Goal: Task Accomplishment & Management: Manage account settings

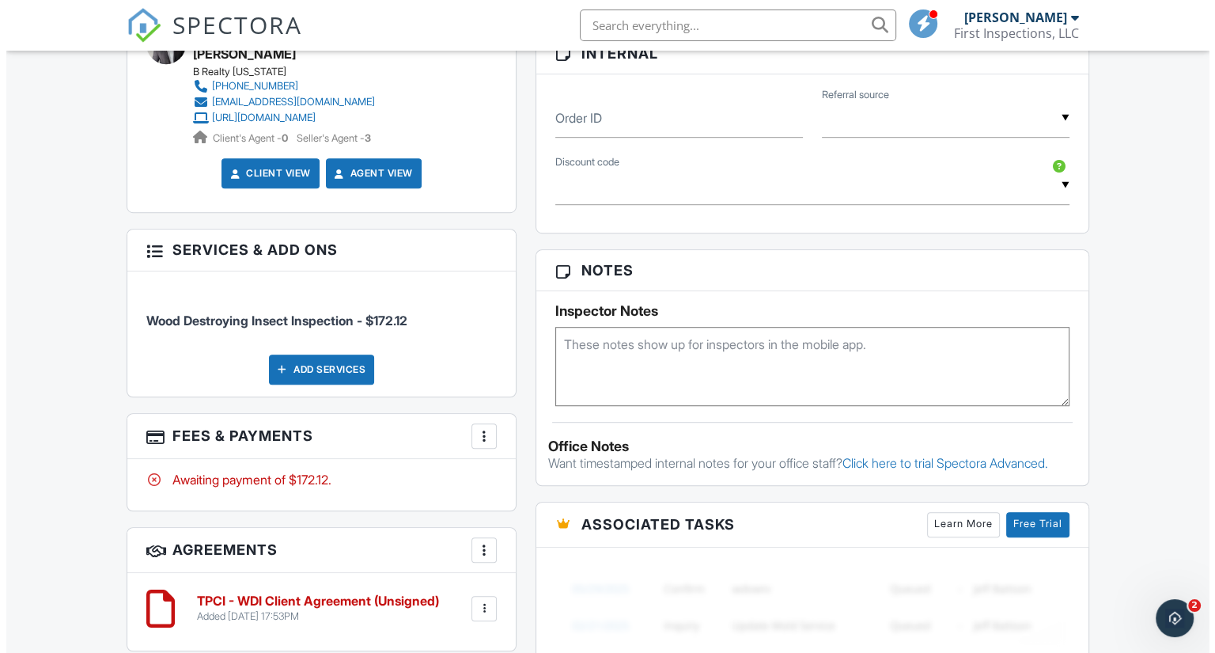
scroll to position [942, 0]
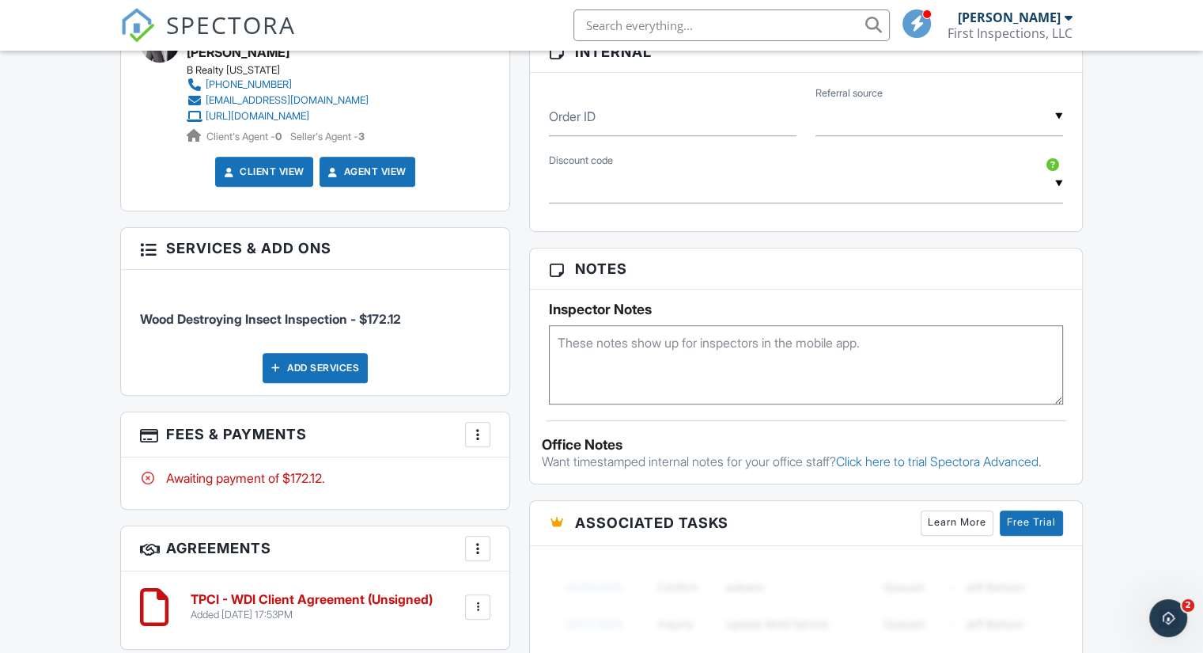
click at [481, 431] on div at bounding box center [478, 434] width 16 height 16
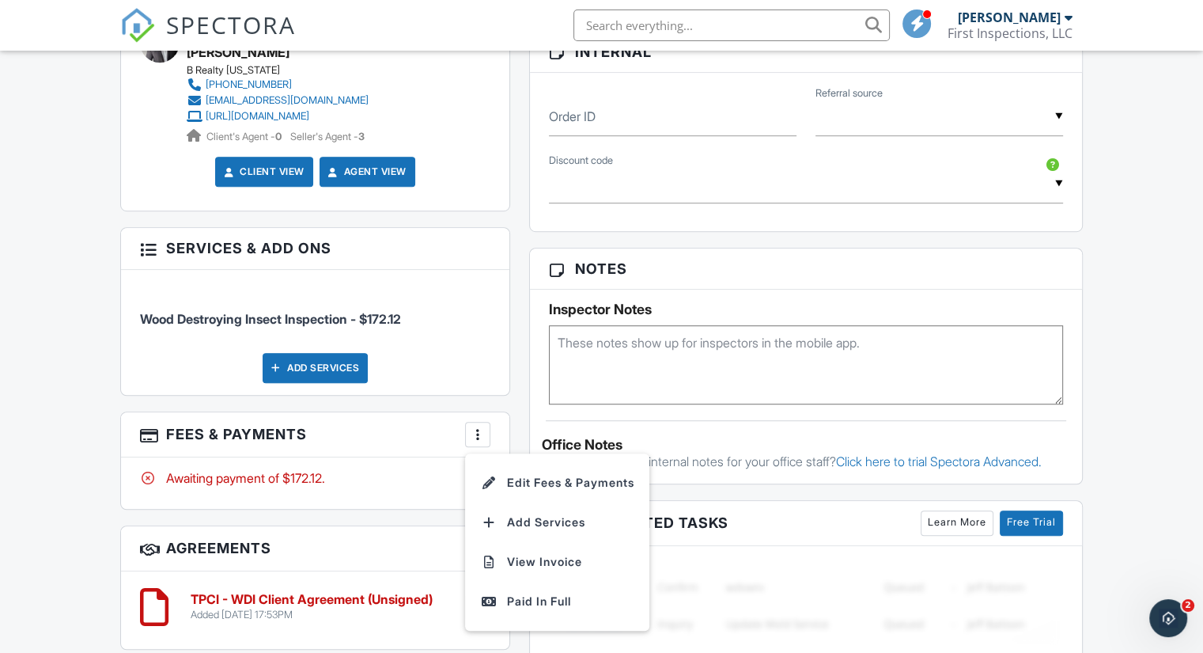
click at [517, 437] on div "People Disable Client CC Email New Client Add Another Person Inspector [PERSON_…" at bounding box center [315, 260] width 409 height 1171
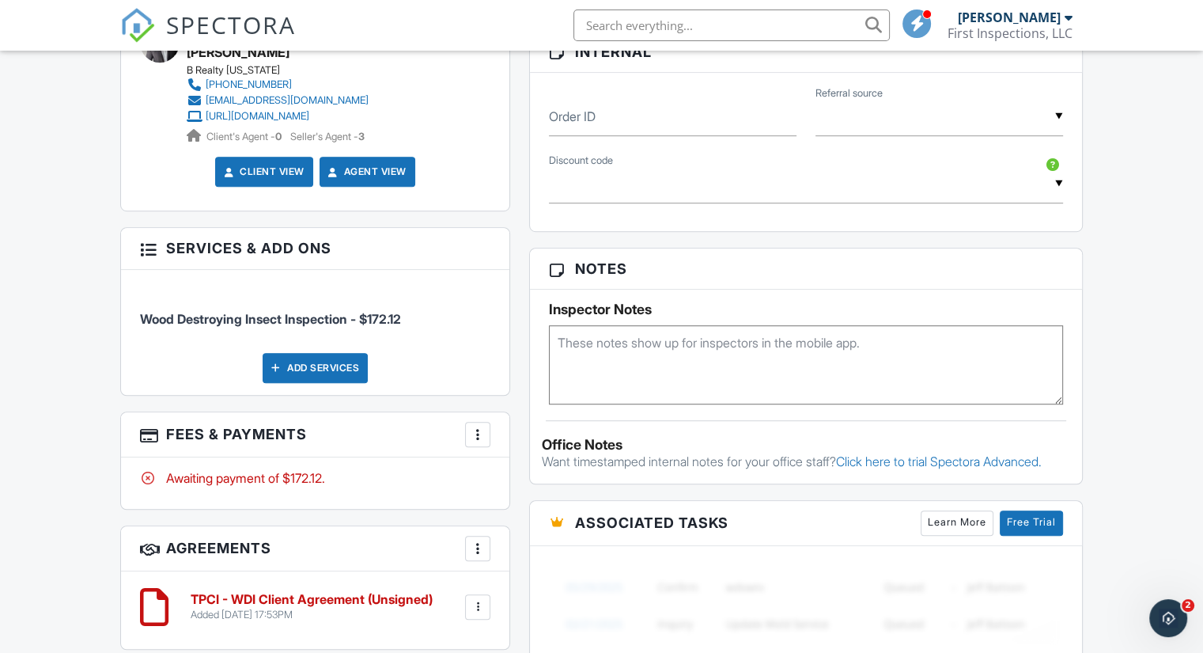
click at [475, 433] on div at bounding box center [478, 434] width 16 height 16
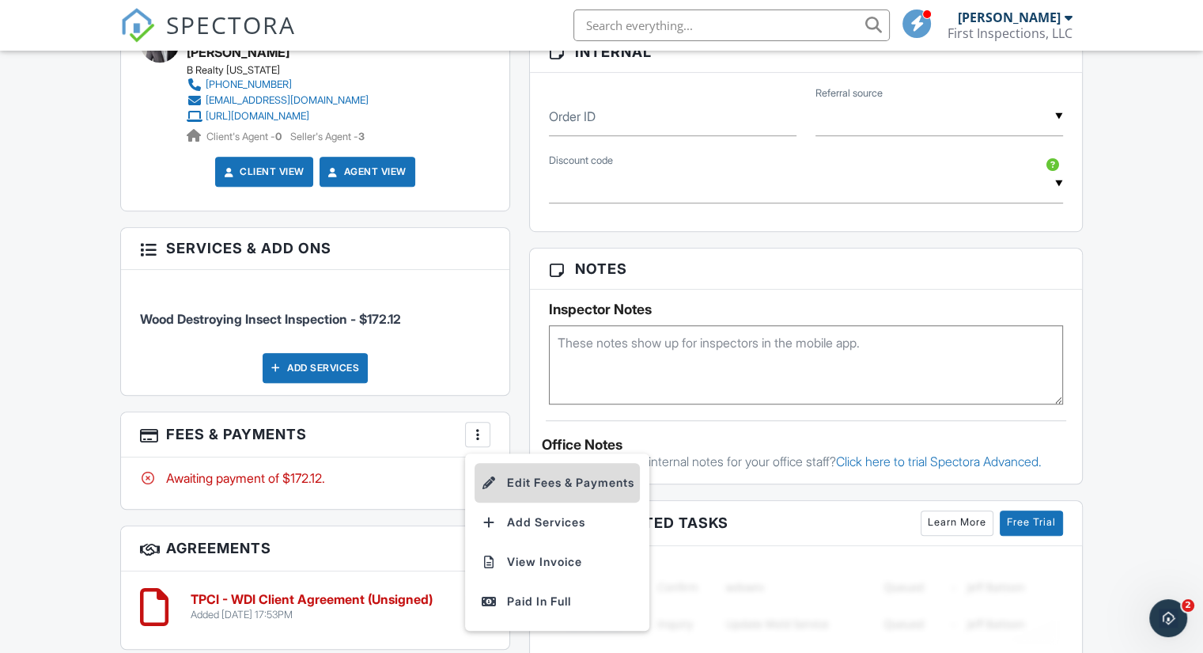
click at [527, 483] on li "Edit Fees & Payments" at bounding box center [557, 483] width 165 height 40
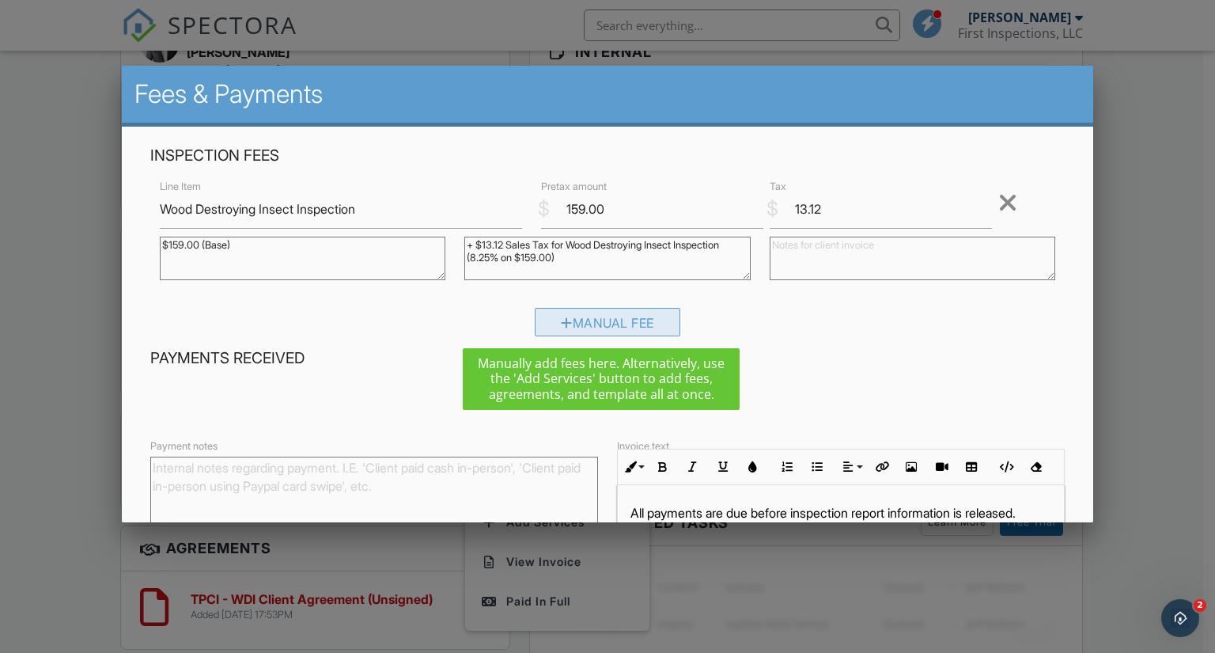
click at [601, 317] on div "Manual Fee" at bounding box center [608, 322] width 146 height 28
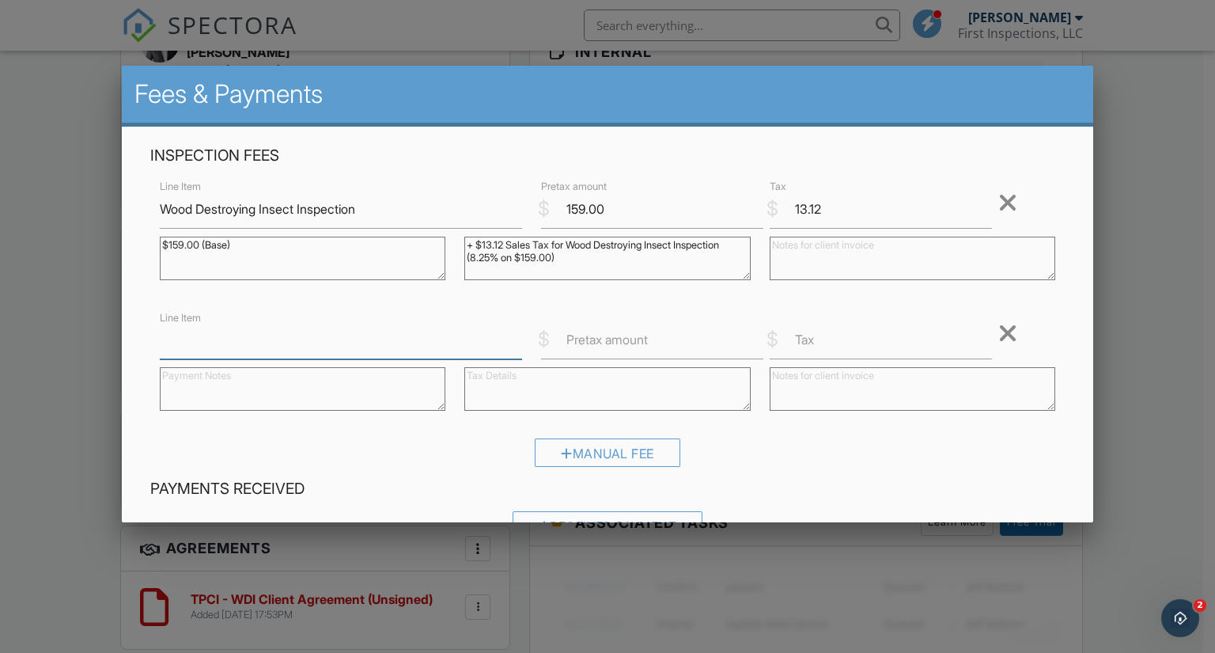
click at [240, 345] on input "Line Item" at bounding box center [341, 339] width 362 height 39
type input "Discount"
click at [574, 352] on input "Pretax amount" at bounding box center [652, 339] width 222 height 39
click at [565, 343] on input "100" at bounding box center [652, 339] width 222 height 39
click at [559, 343] on input "100" at bounding box center [652, 339] width 222 height 39
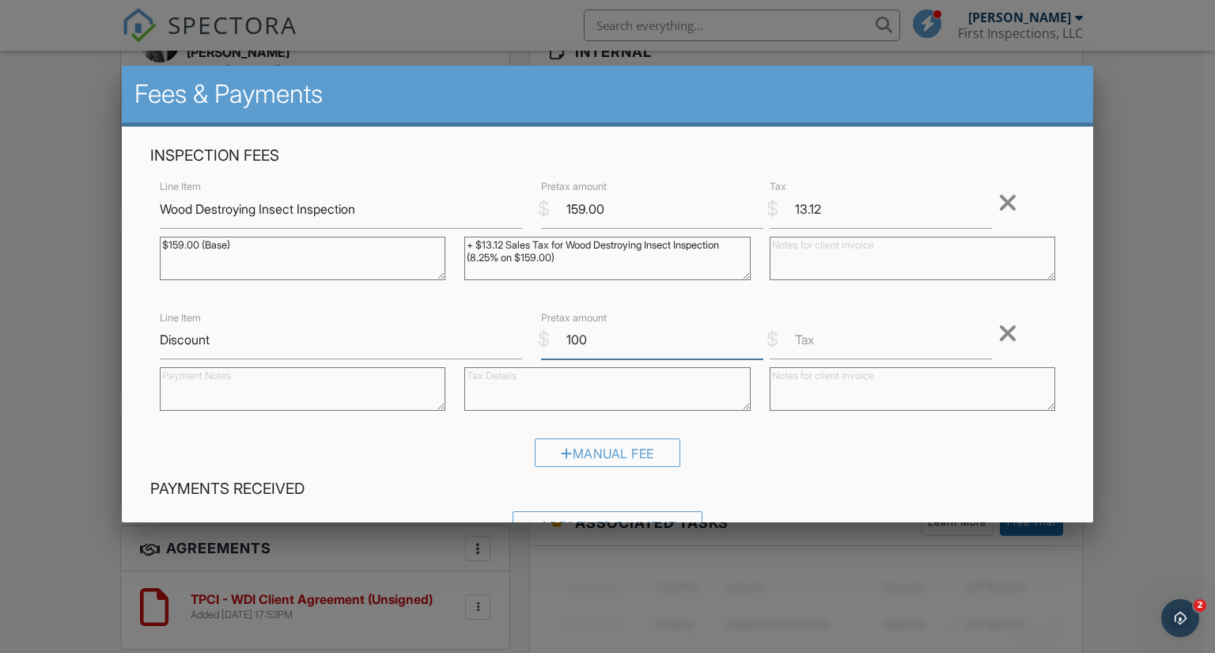
type input "-100"
click at [630, 342] on input "-100" at bounding box center [652, 339] width 222 height 39
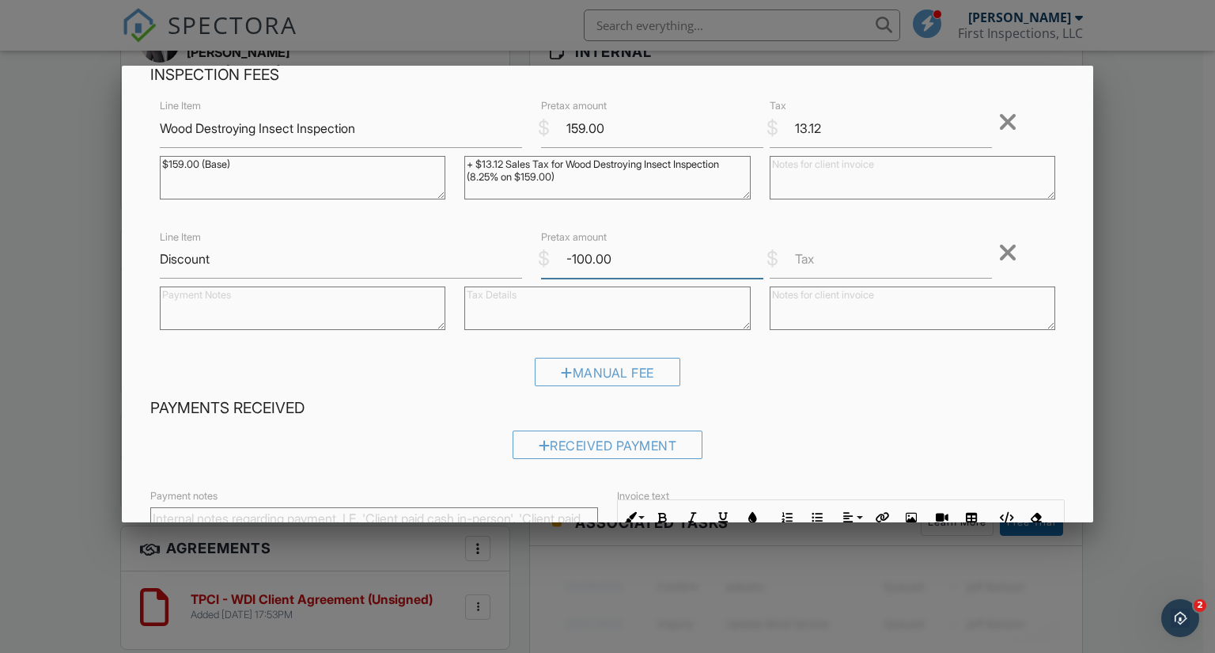
scroll to position [80, 0]
type input "-100.00"
click at [893, 369] on div "Manual Fee" at bounding box center [607, 378] width 915 height 40
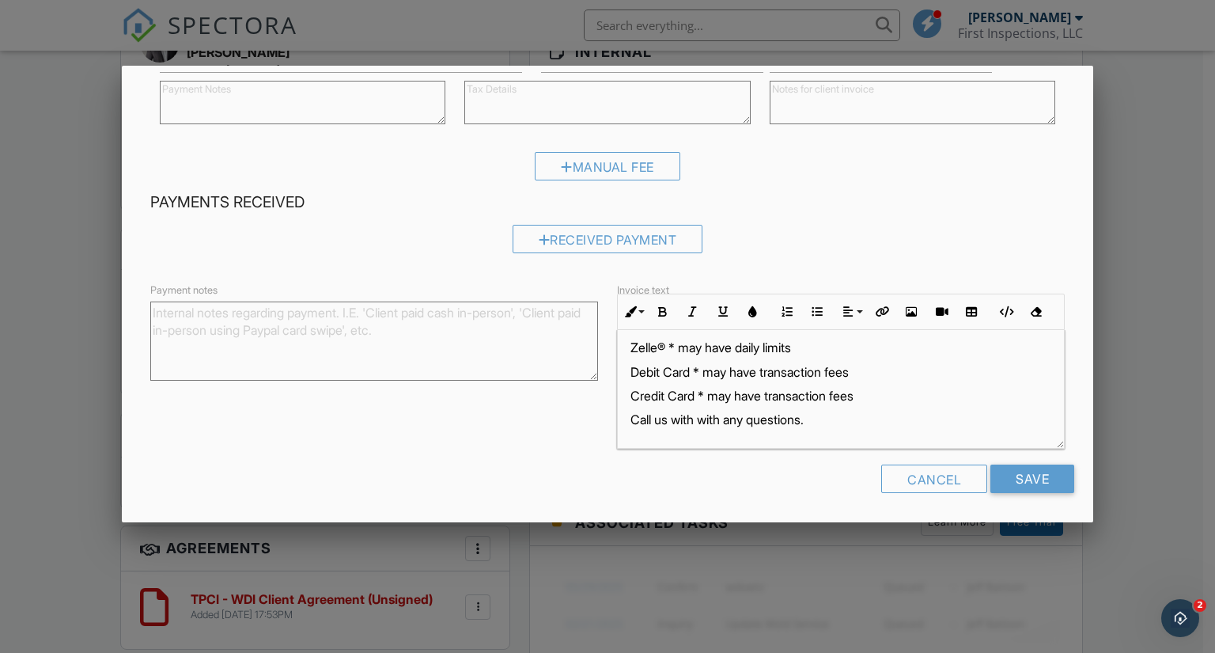
scroll to position [0, 0]
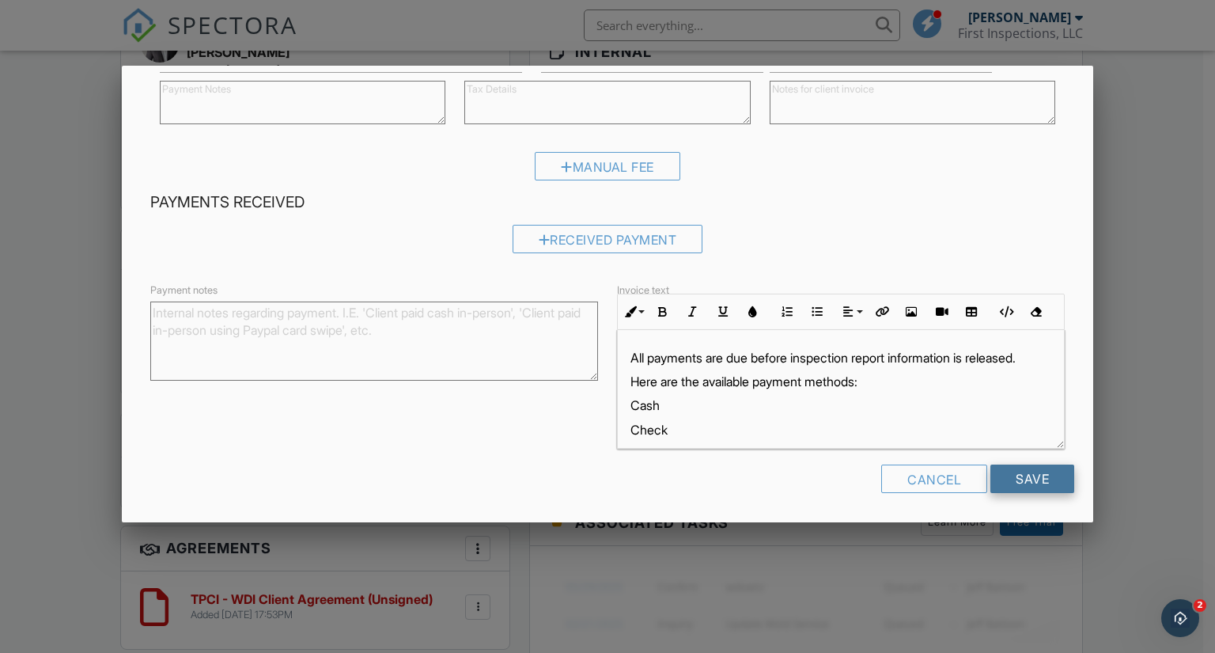
click at [1022, 475] on input "Save" at bounding box center [1032, 478] width 84 height 28
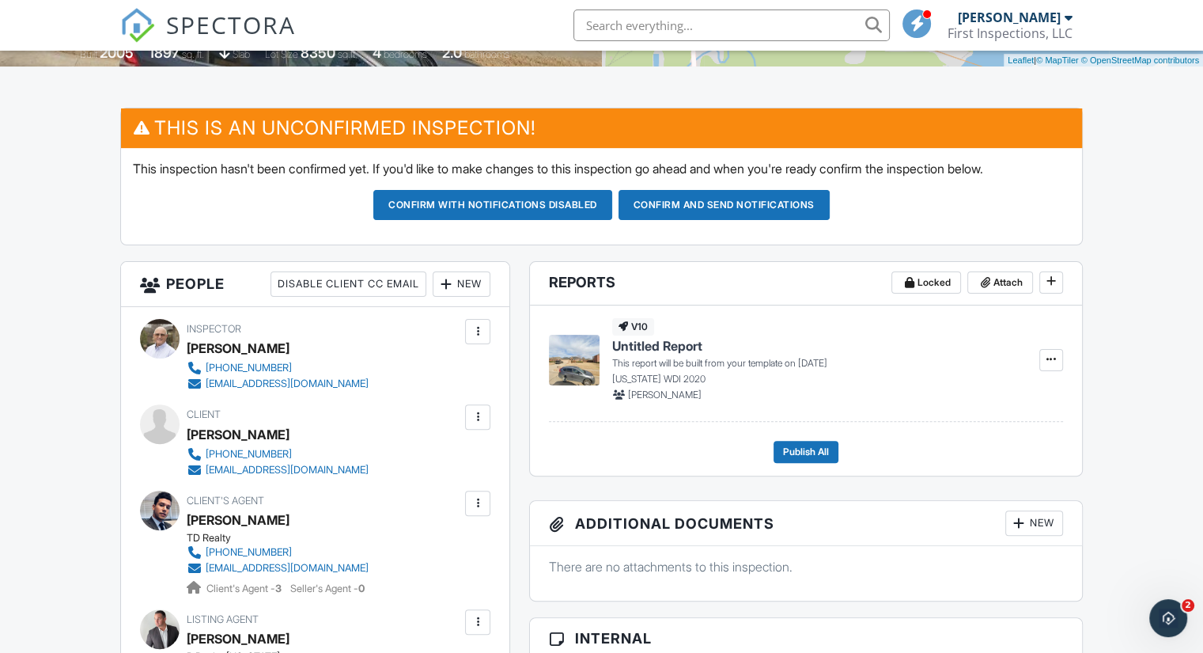
scroll to position [355, 0]
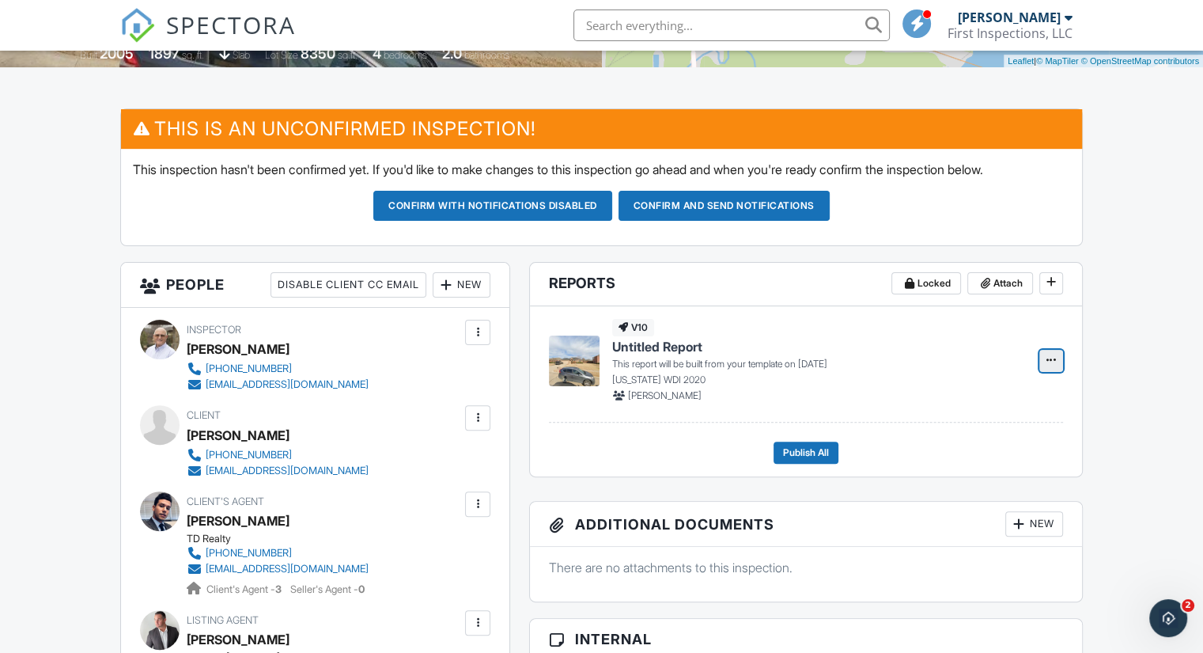
click at [1054, 360] on icon at bounding box center [1051, 359] width 9 height 11
click at [808, 384] on p "[US_STATE] WDI 2020" at bounding box center [816, 380] width 408 height 14
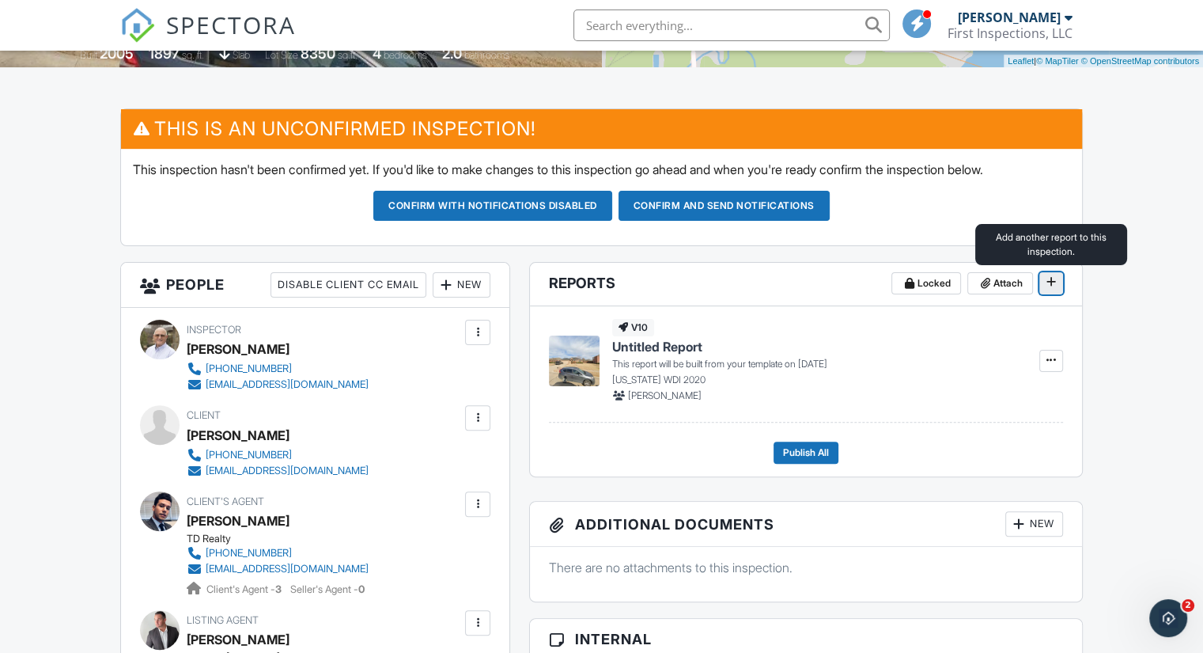
click at [1050, 281] on icon at bounding box center [1051, 281] width 9 height 11
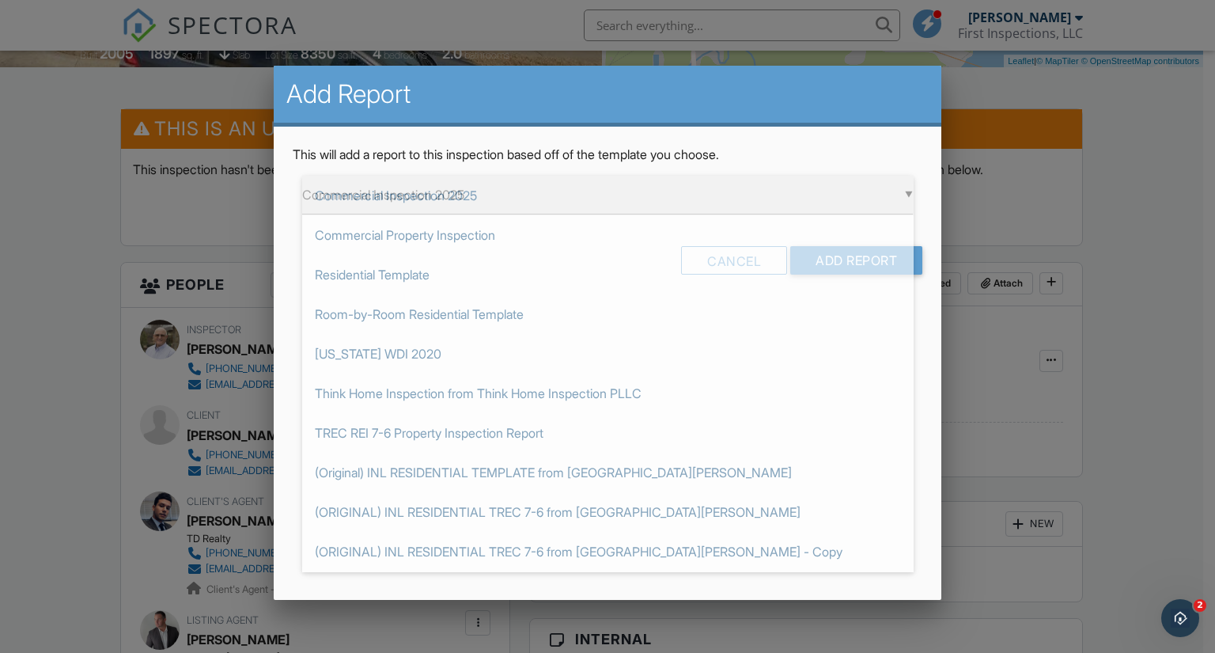
click at [910, 192] on div "▼ Commercial Inspection 2025 Commercial Inspection 2025 Commercial Property Ins…" at bounding box center [607, 195] width 611 height 39
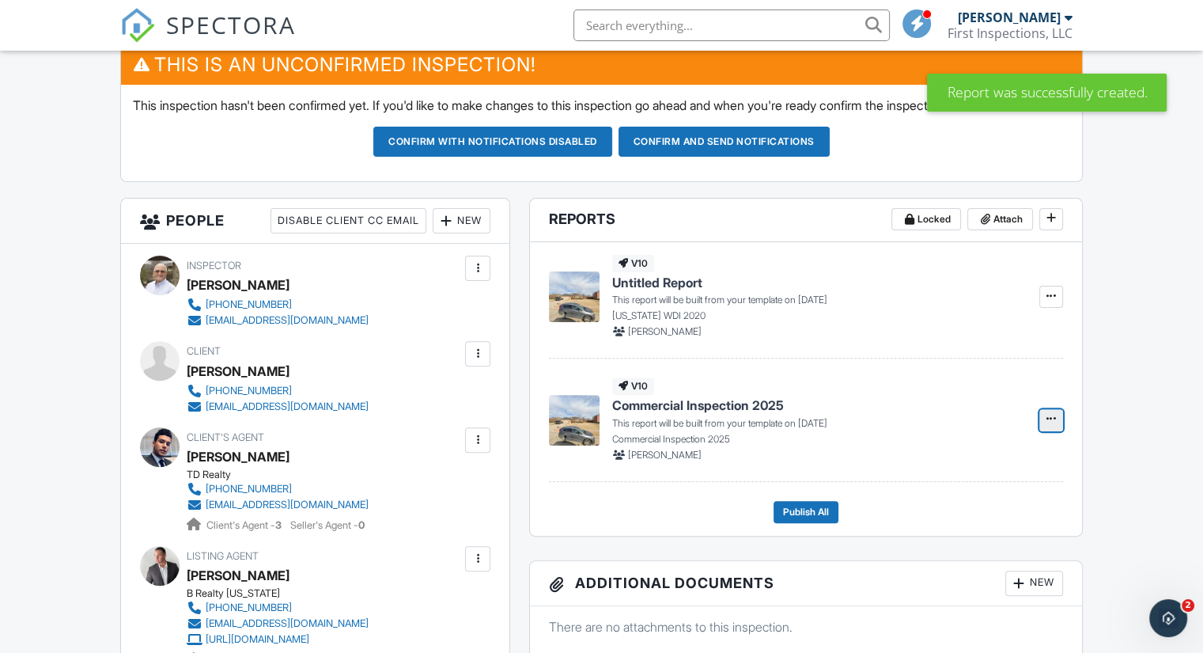
click at [1047, 413] on icon at bounding box center [1051, 418] width 9 height 11
click at [943, 496] on input "Delete Report" at bounding box center [971, 498] width 161 height 36
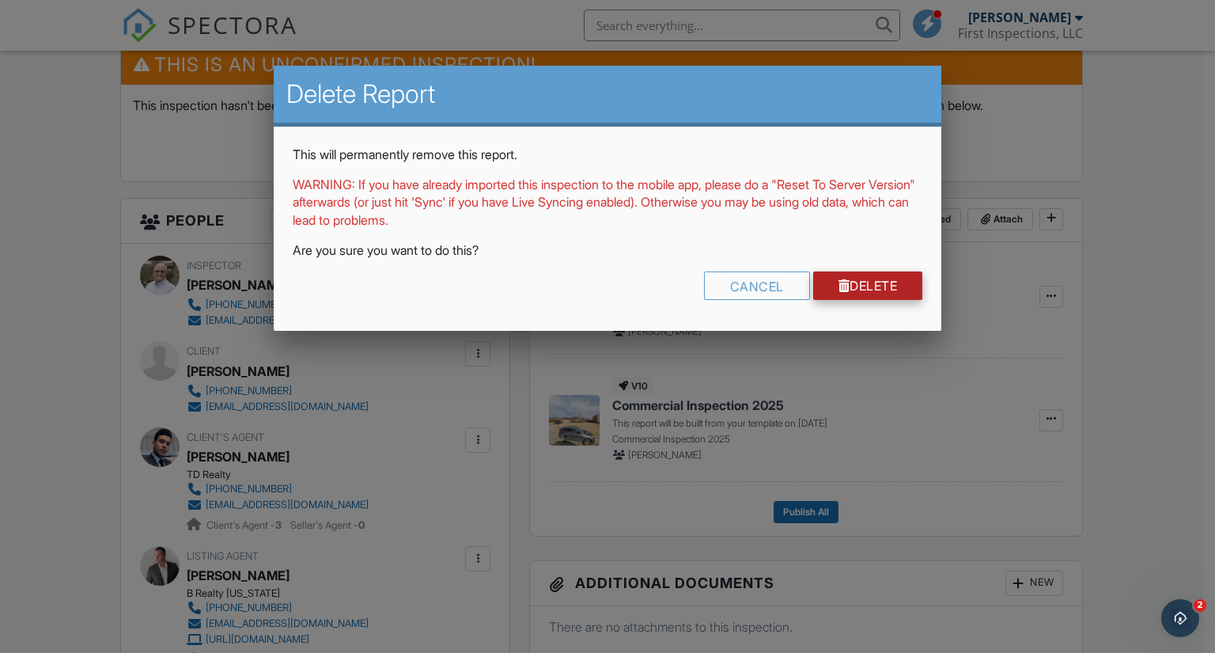
click at [881, 297] on link "Delete" at bounding box center [868, 285] width 110 height 28
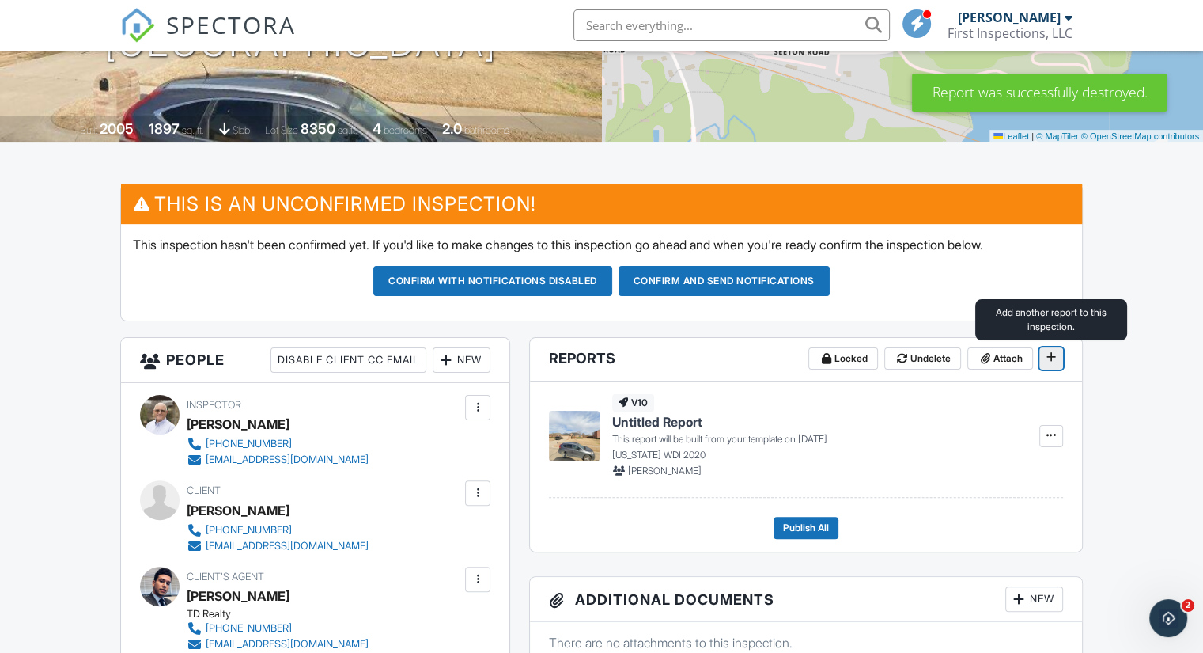
click at [1054, 363] on span at bounding box center [1051, 357] width 16 height 16
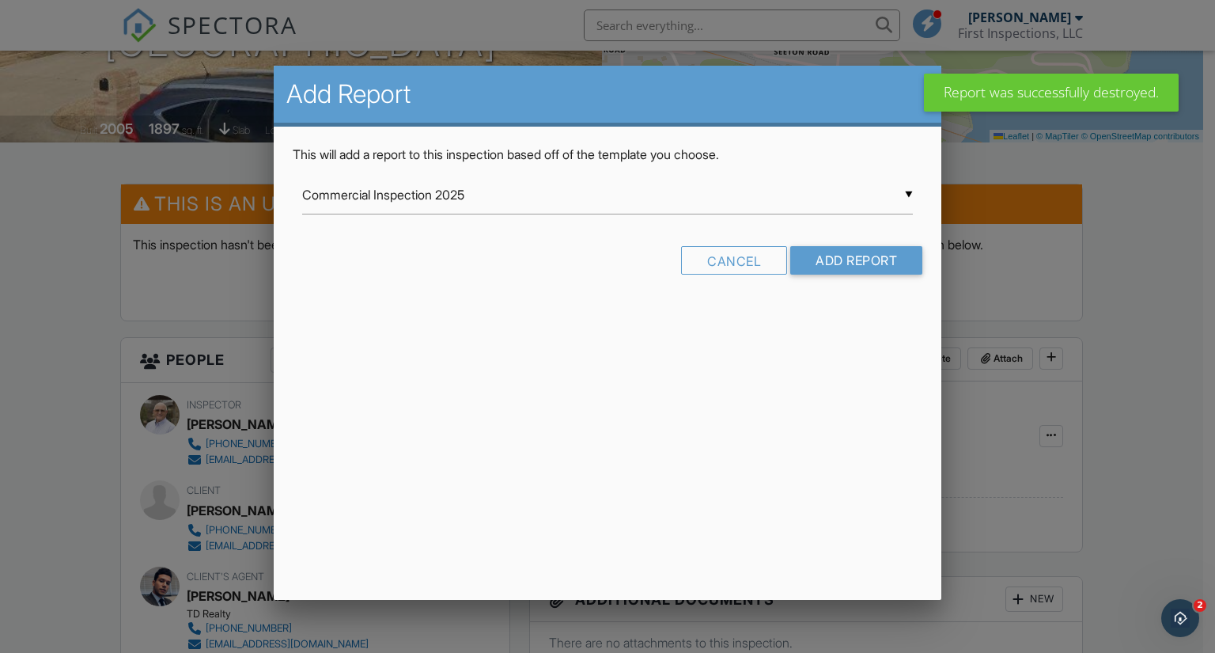
click at [868, 195] on div "▼ Commercial Inspection 2025 Commercial Inspection 2025 Commercial Property Ins…" at bounding box center [607, 195] width 611 height 39
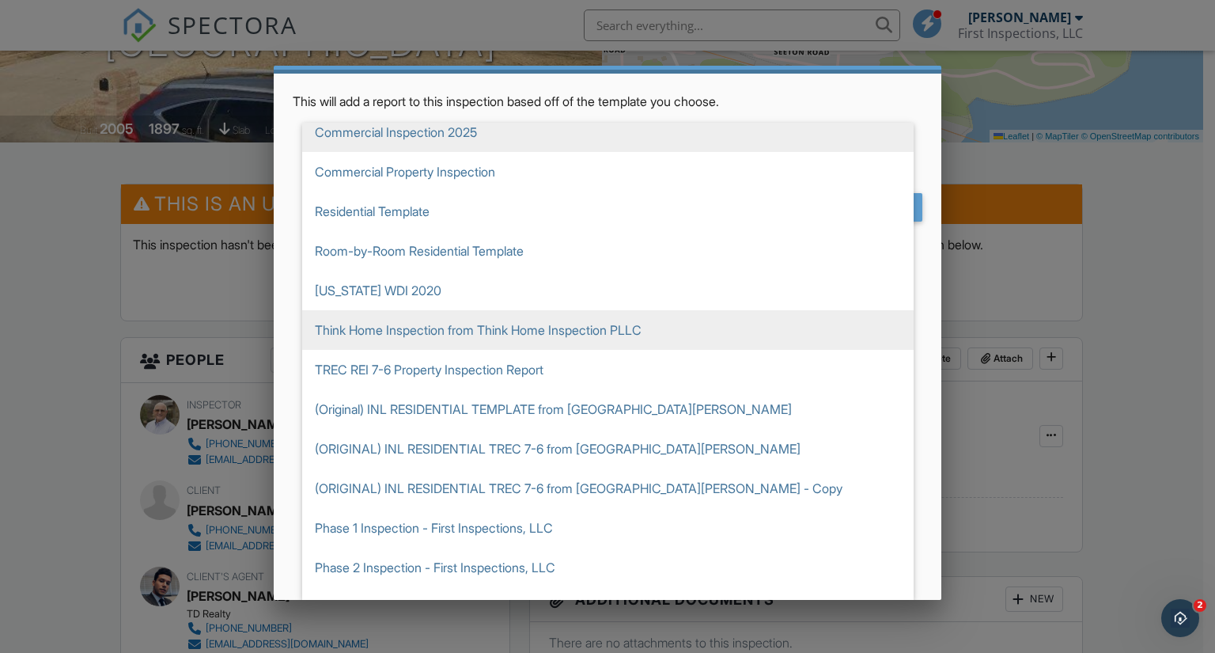
scroll to position [1, 0]
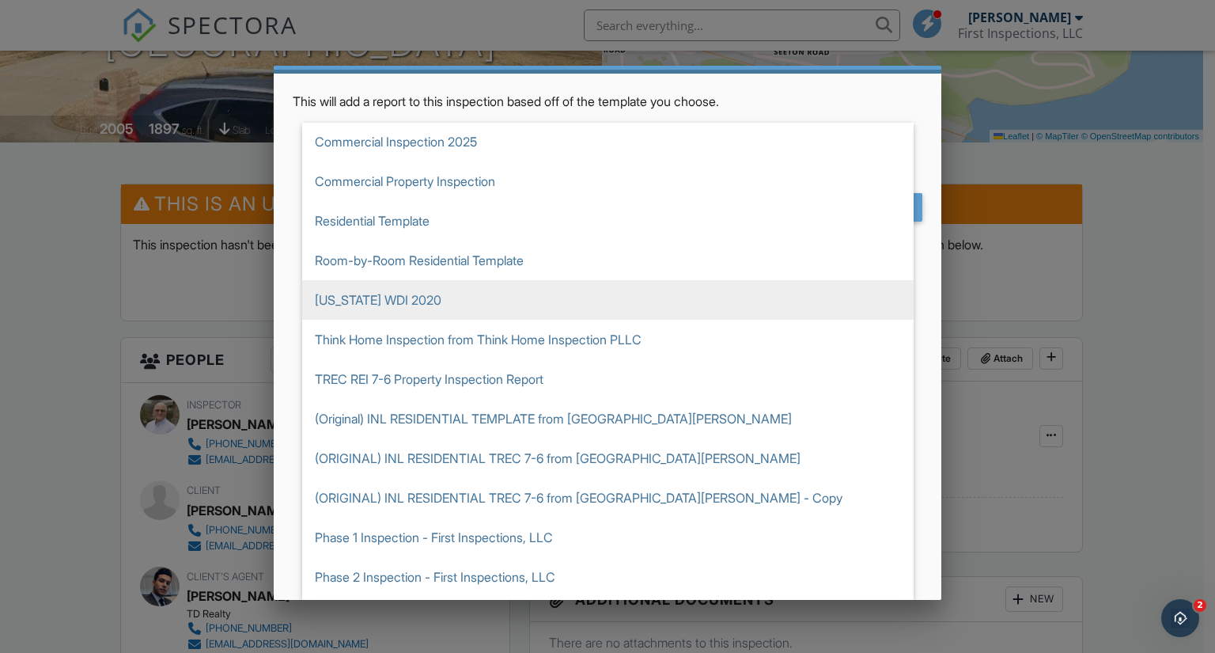
click at [411, 297] on span "[US_STATE] WDI 2020" at bounding box center [607, 300] width 611 height 40
type input "[US_STATE] WDI 2020"
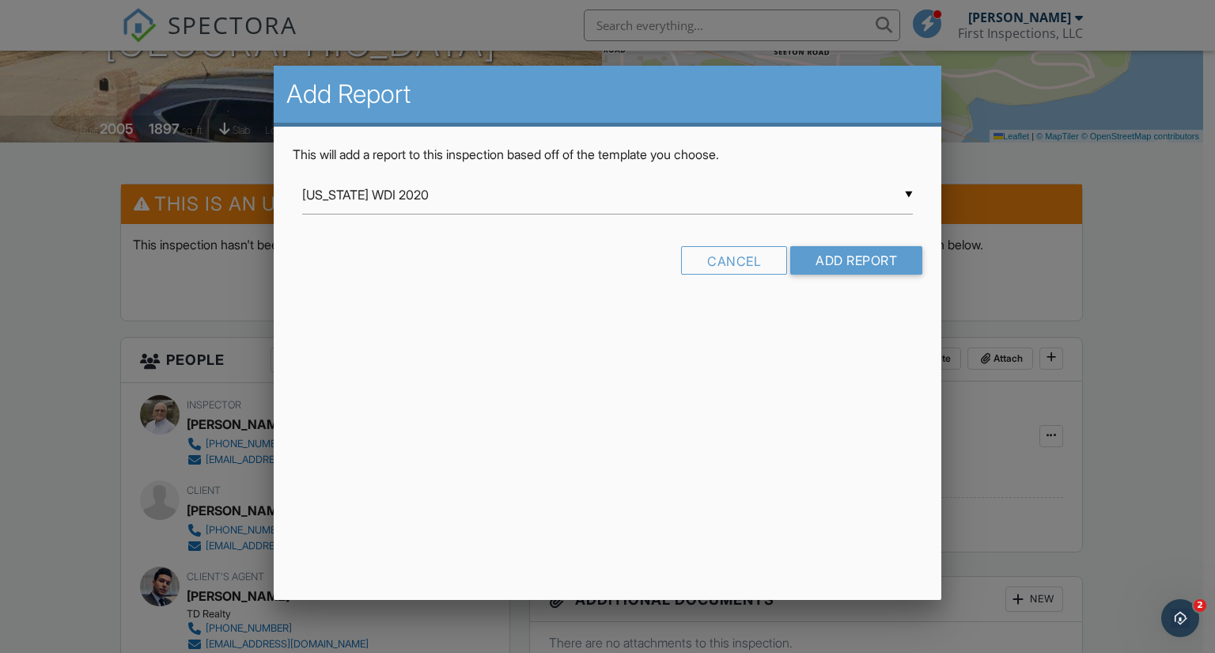
scroll to position [0, 0]
click at [833, 254] on input "Add Report" at bounding box center [856, 260] width 132 height 28
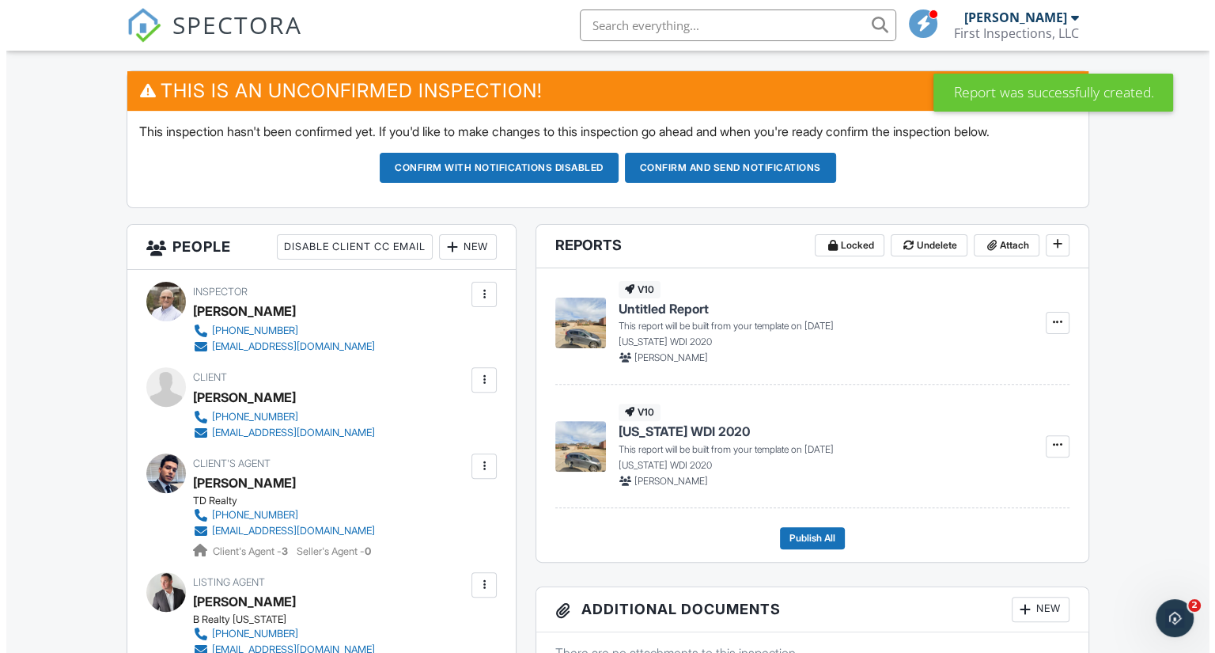
scroll to position [439, 0]
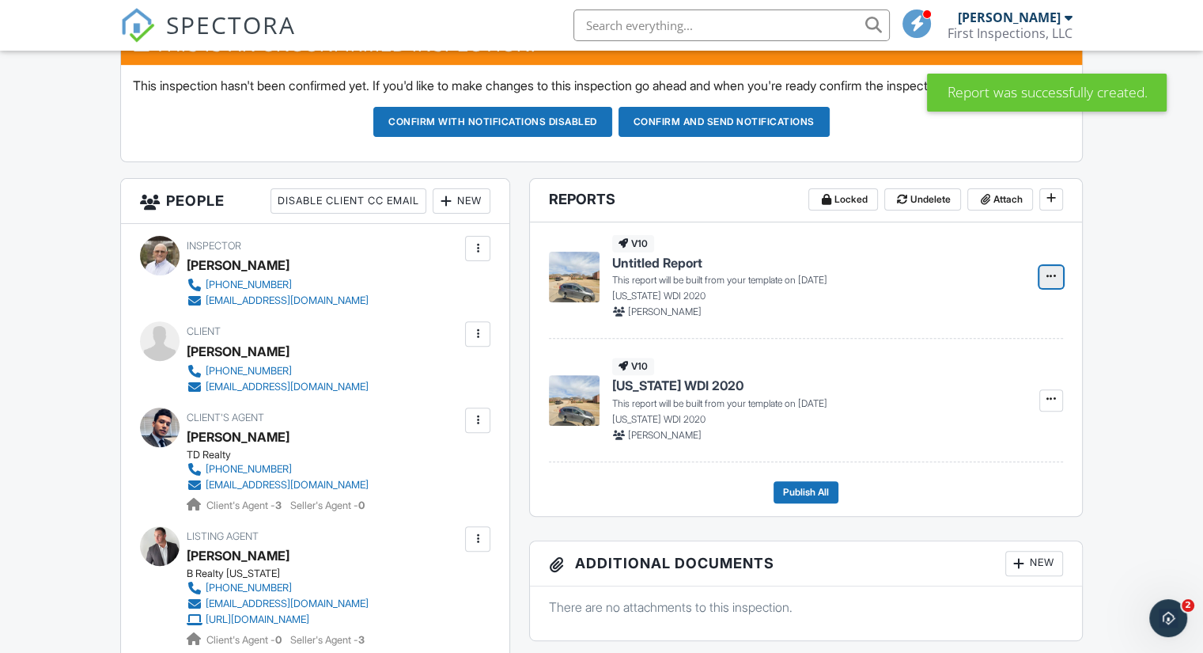
click at [1051, 281] on span at bounding box center [1051, 276] width 16 height 16
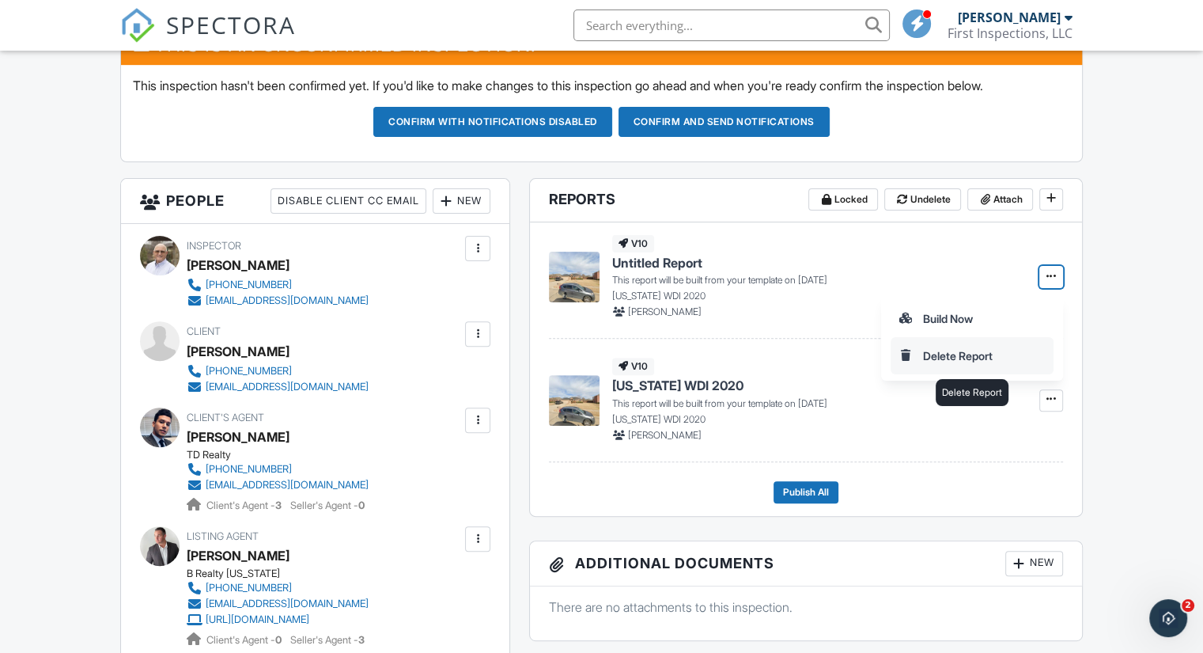
click at [971, 348] on input "Delete Report" at bounding box center [971, 356] width 161 height 36
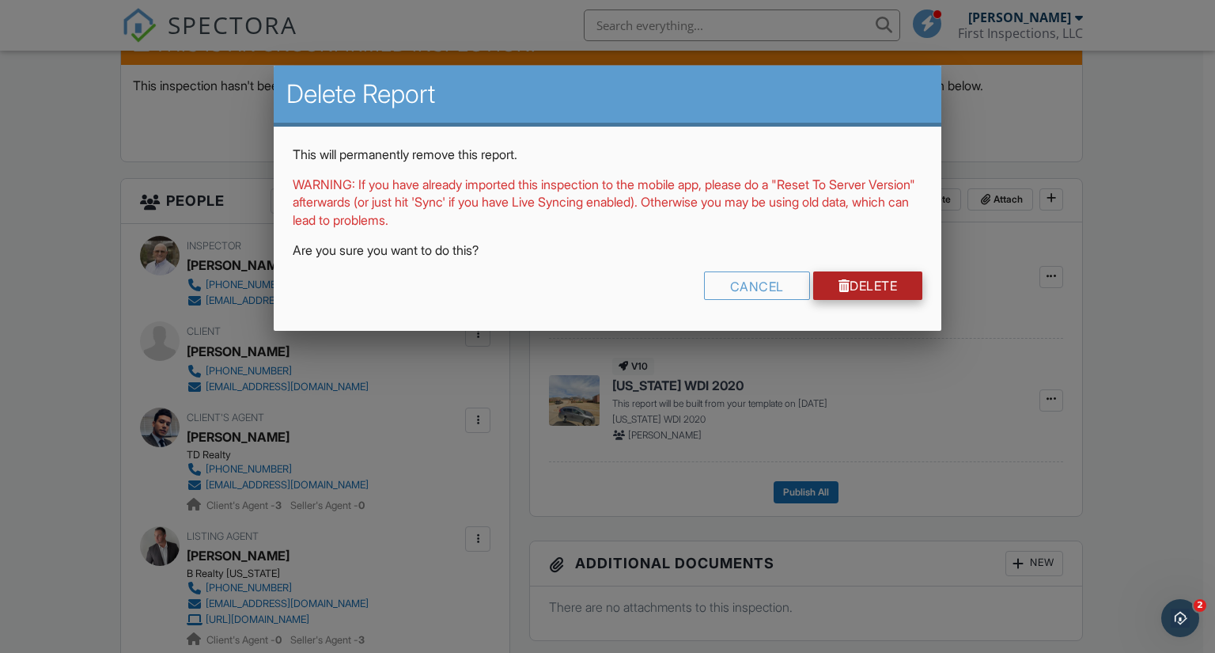
click at [869, 287] on link "Delete" at bounding box center [868, 285] width 110 height 28
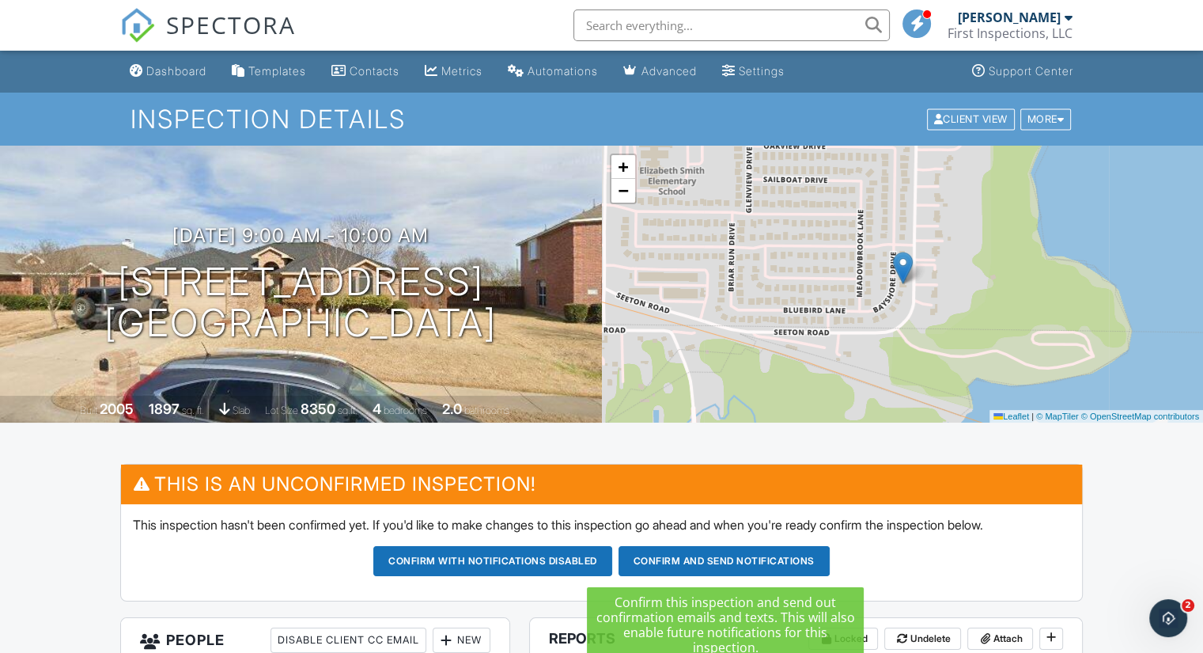
click at [744, 562] on button "Confirm and send notifications" at bounding box center [724, 561] width 211 height 30
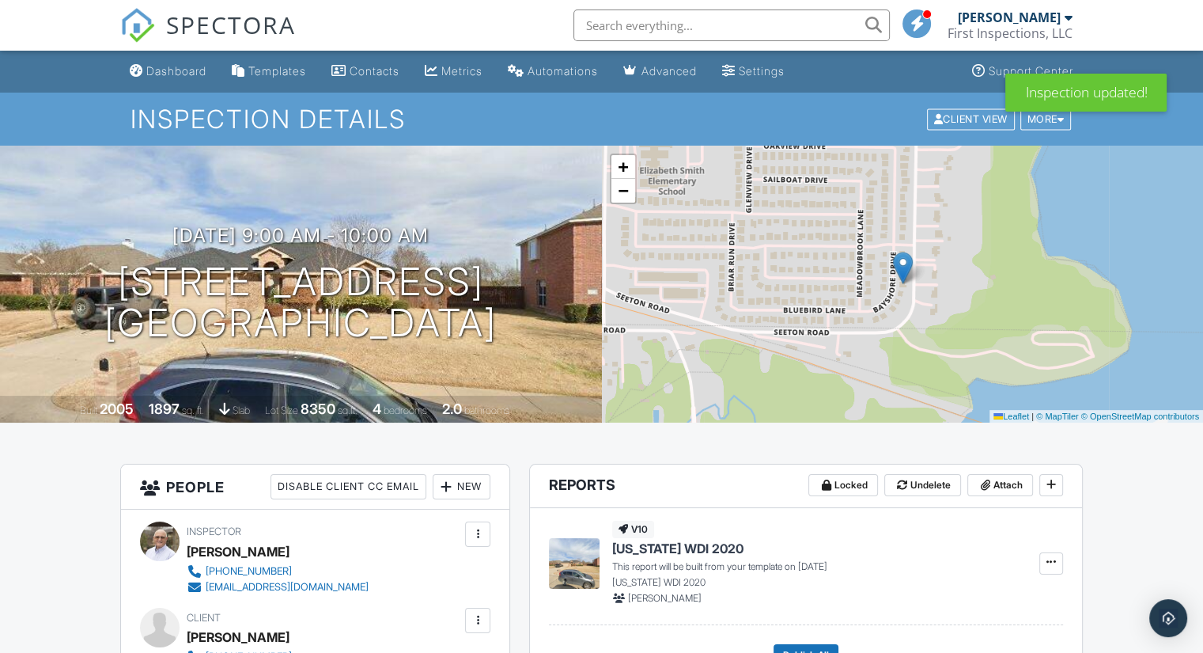
click at [187, 79] on link "Dashboard" at bounding box center [167, 71] width 89 height 29
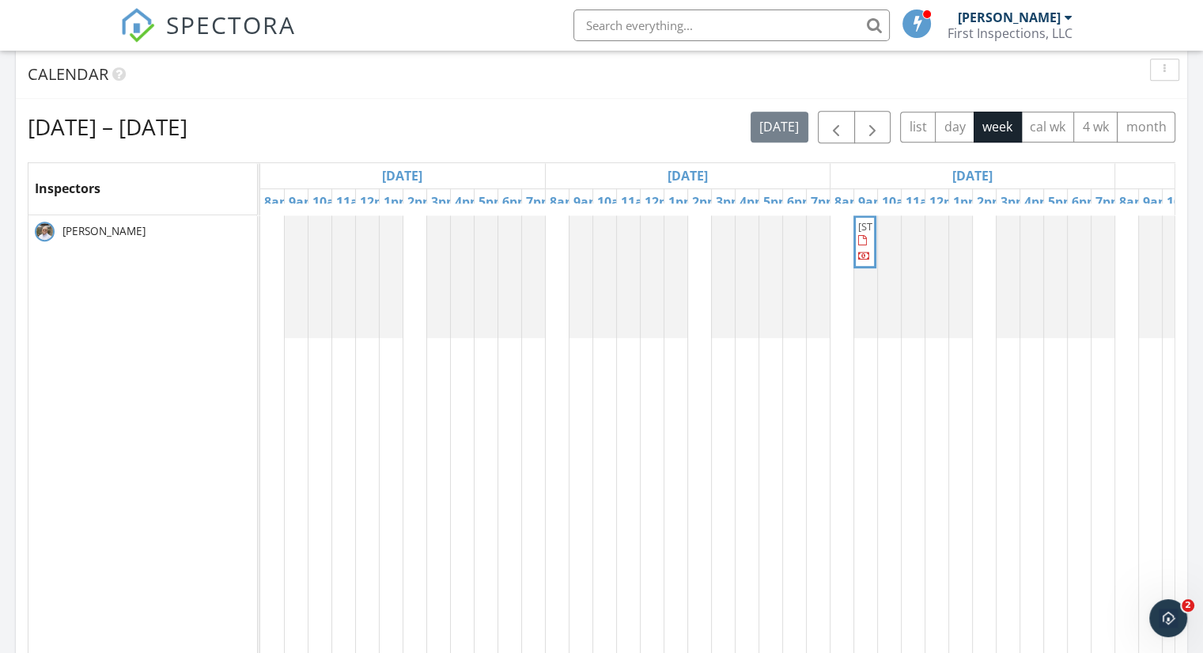
scroll to position [776, 0]
click at [884, 123] on button "button" at bounding box center [872, 125] width 37 height 32
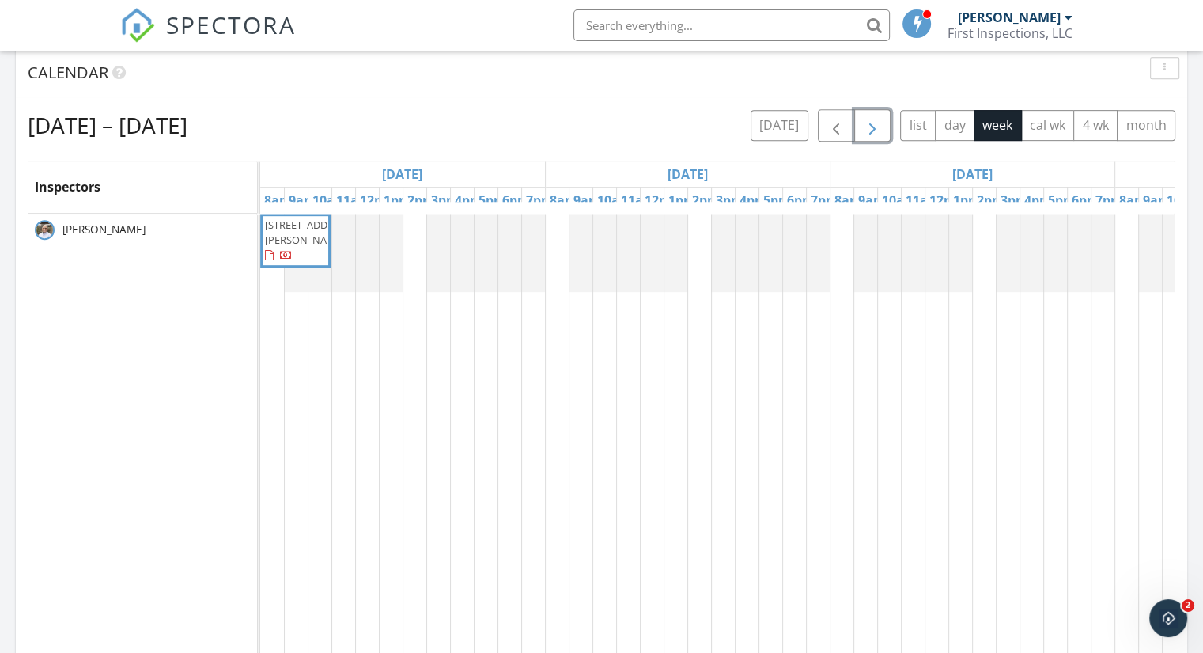
click at [283, 218] on span "[STREET_ADDRESS][PERSON_NAME]" at bounding box center [309, 232] width 89 height 29
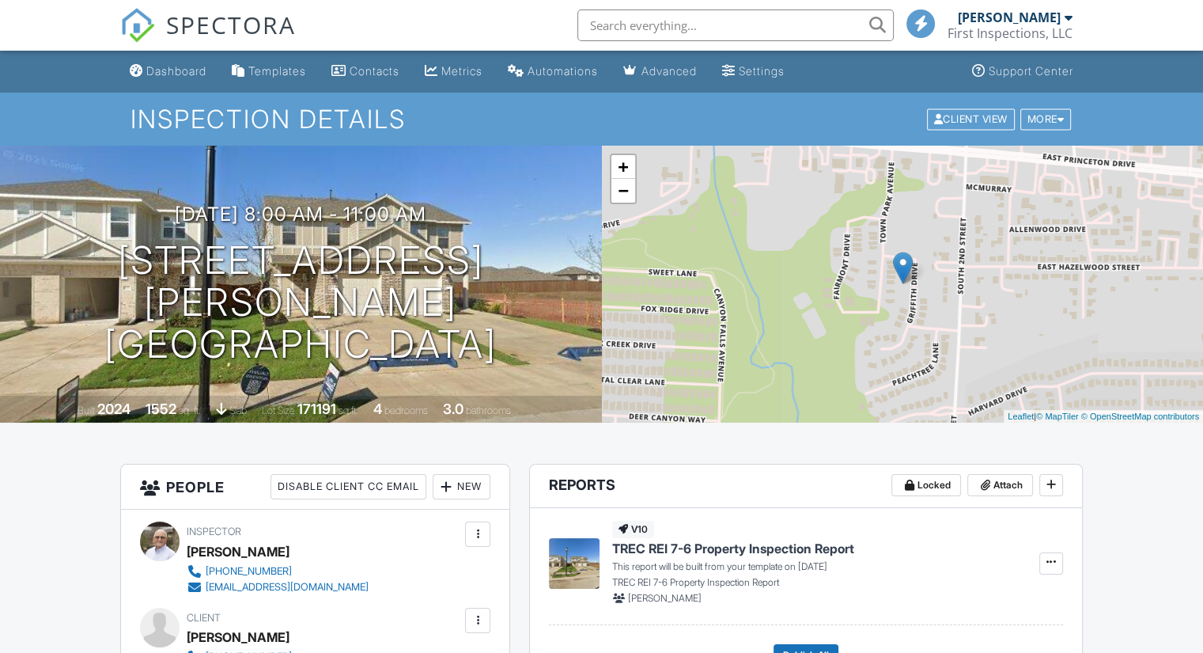
click at [161, 69] on div "Dashboard" at bounding box center [176, 70] width 60 height 13
